Goal: Information Seeking & Learning: Learn about a topic

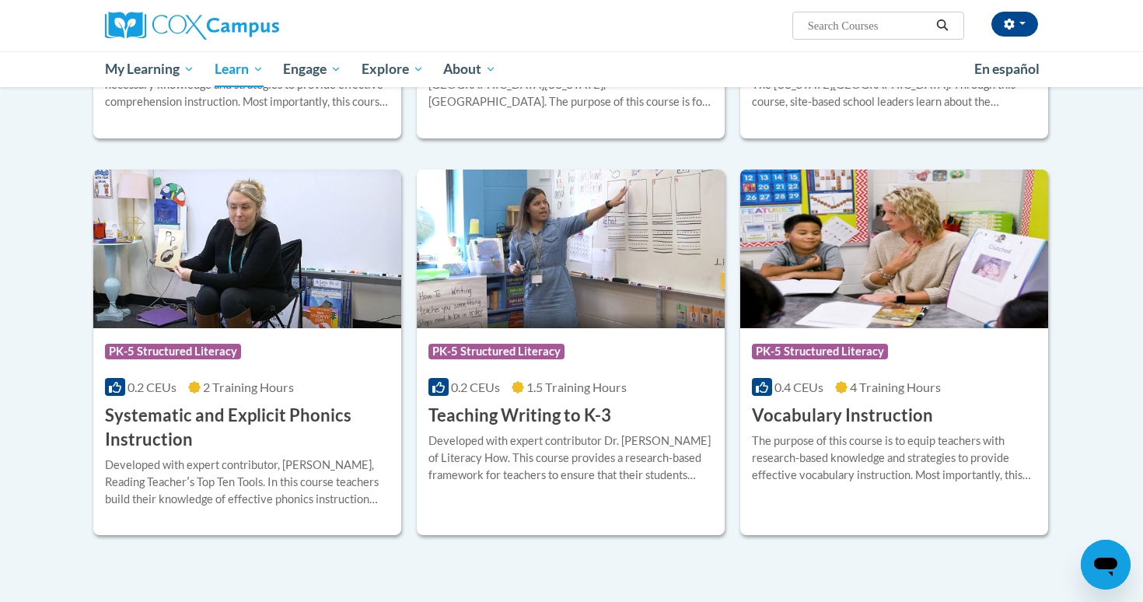
scroll to position [1584, 0]
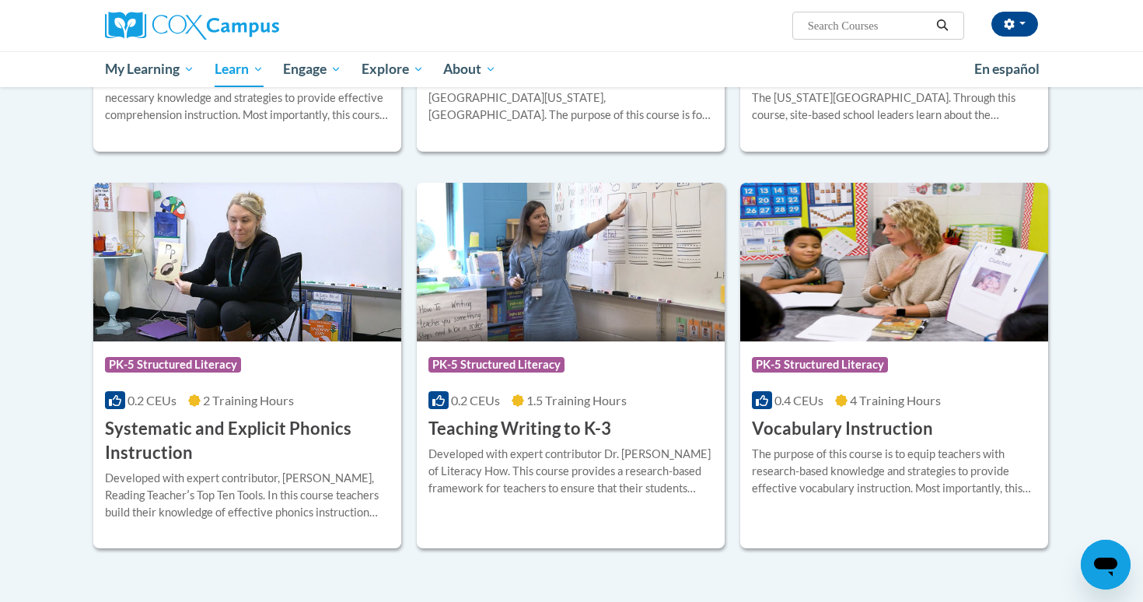
click at [950, 329] on img at bounding box center [894, 262] width 308 height 159
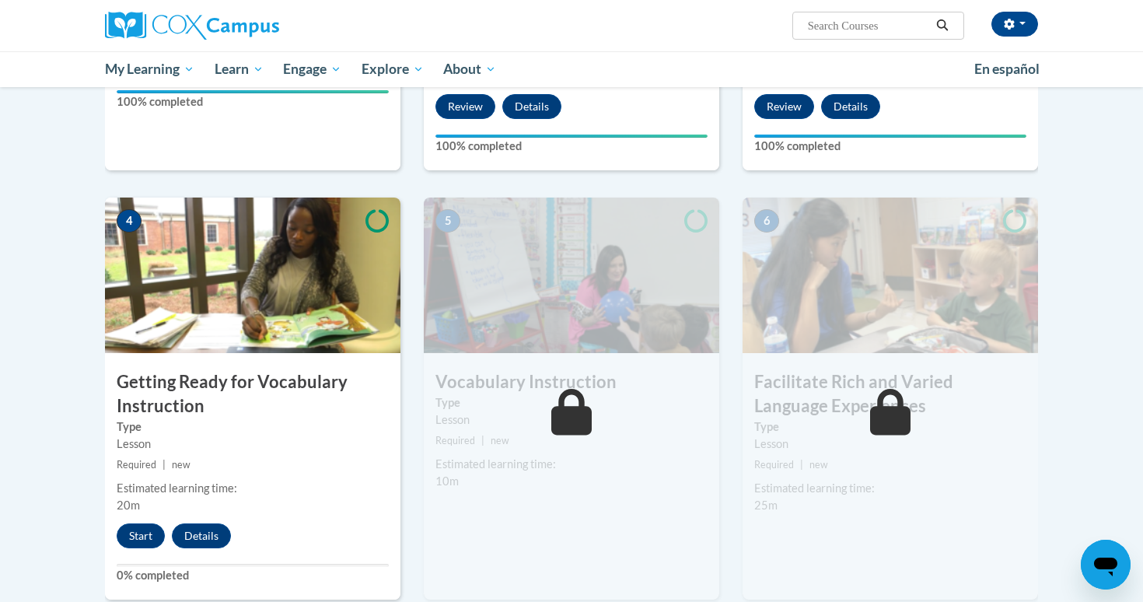
scroll to position [639, 0]
click at [131, 531] on button "Start" at bounding box center [141, 535] width 48 height 25
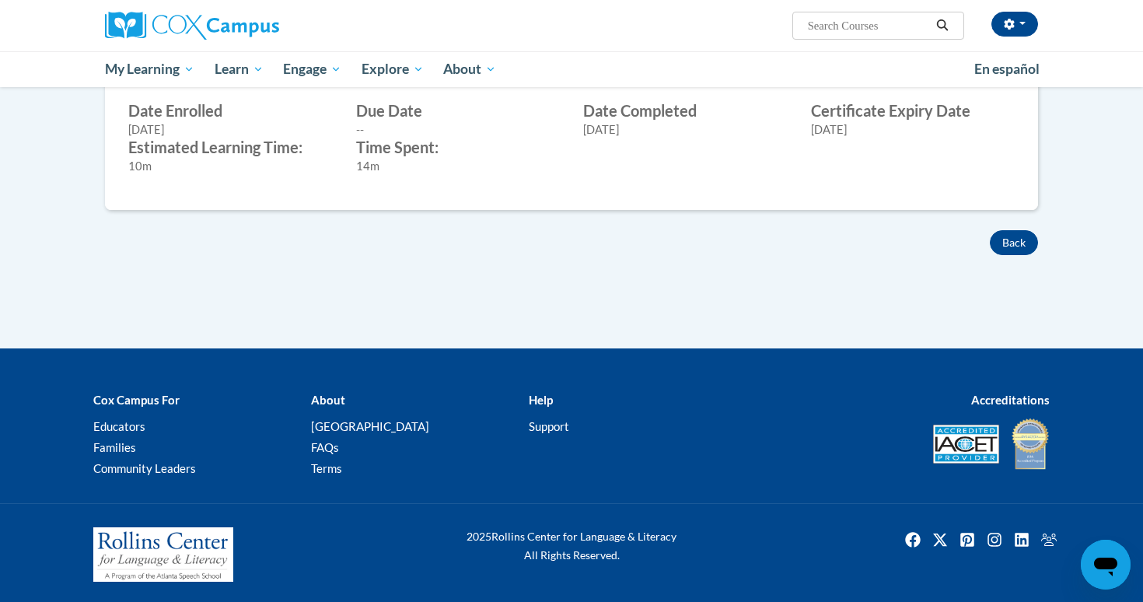
scroll to position [626, 0]
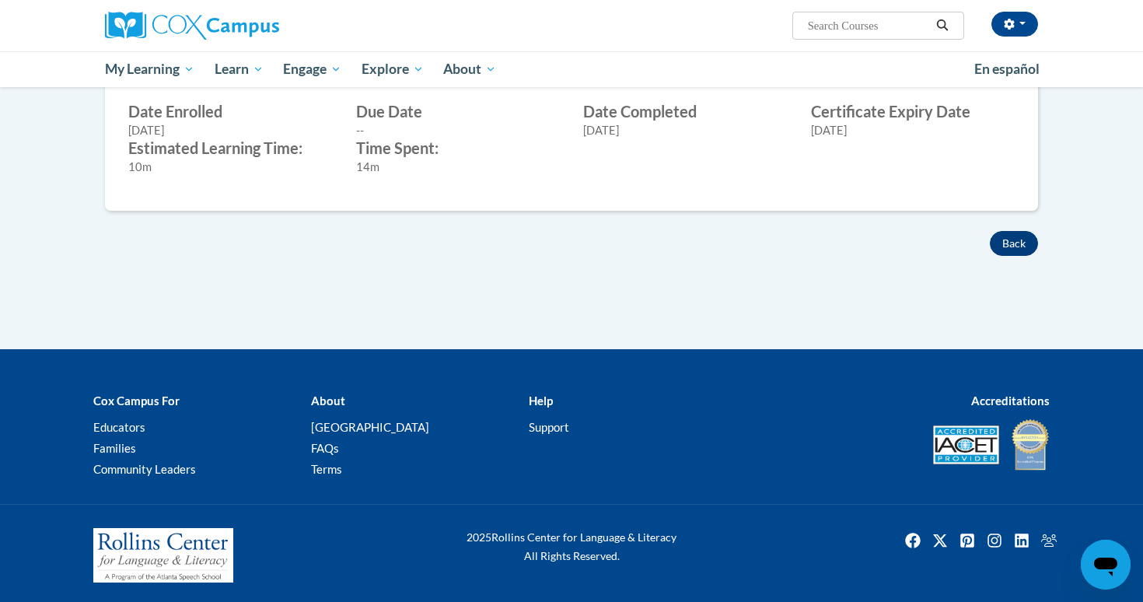
click at [999, 242] on button "Back" at bounding box center [1014, 243] width 48 height 25
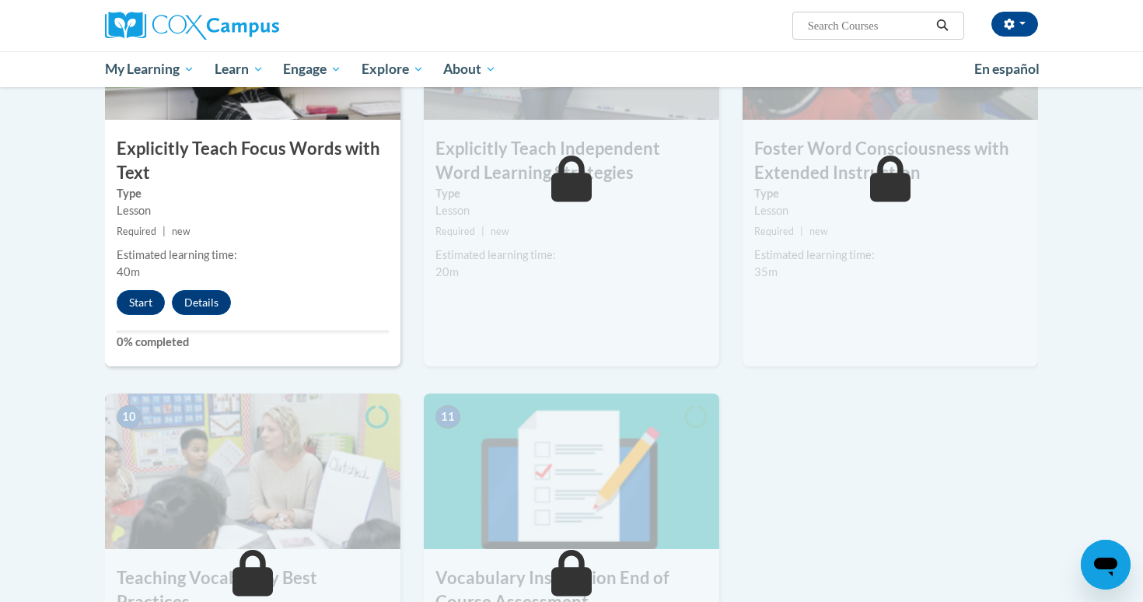
scroll to position [1300, 0]
click at [140, 299] on button "Start" at bounding box center [141, 302] width 48 height 25
